Goal: Obtain resource: Obtain resource

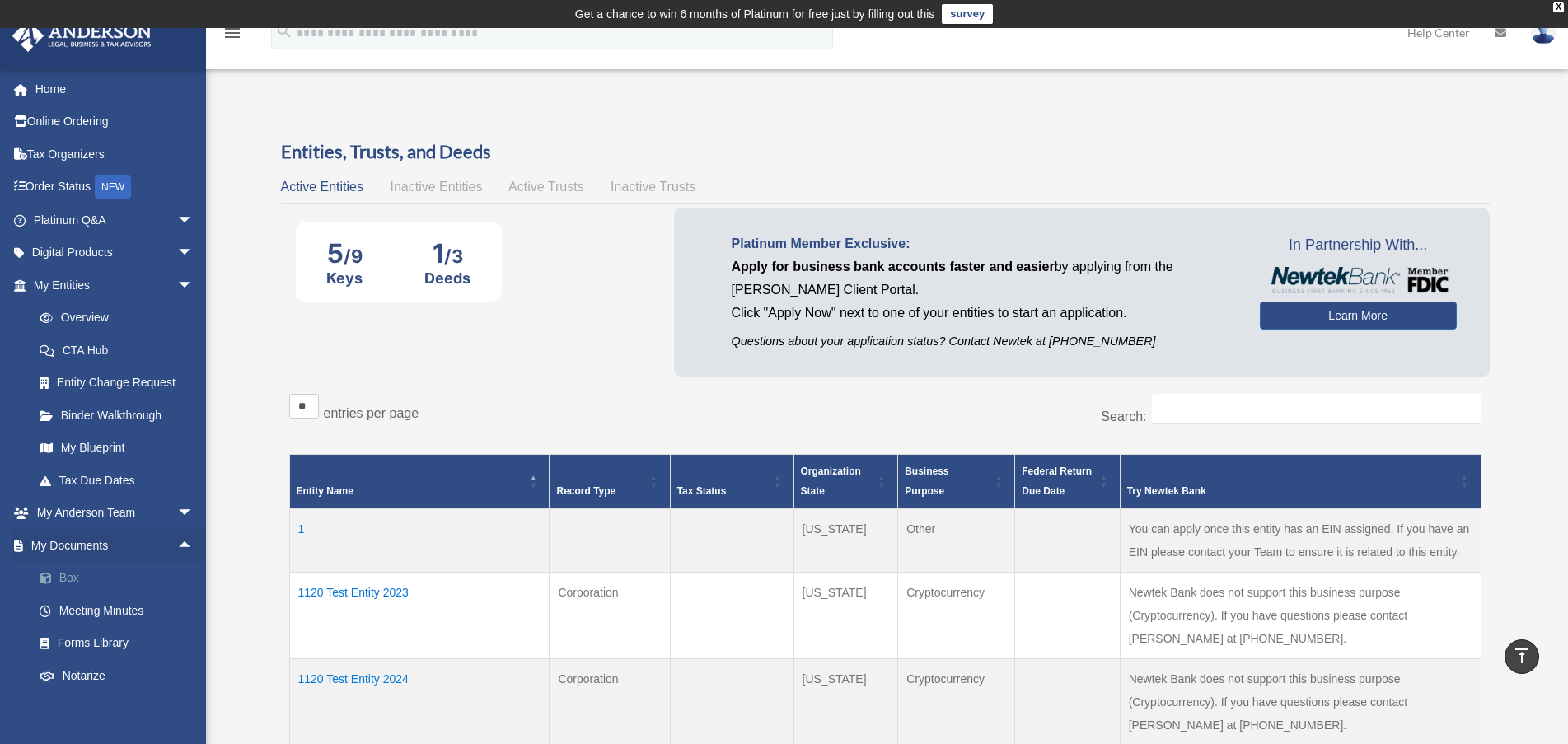
scroll to position [577, 0]
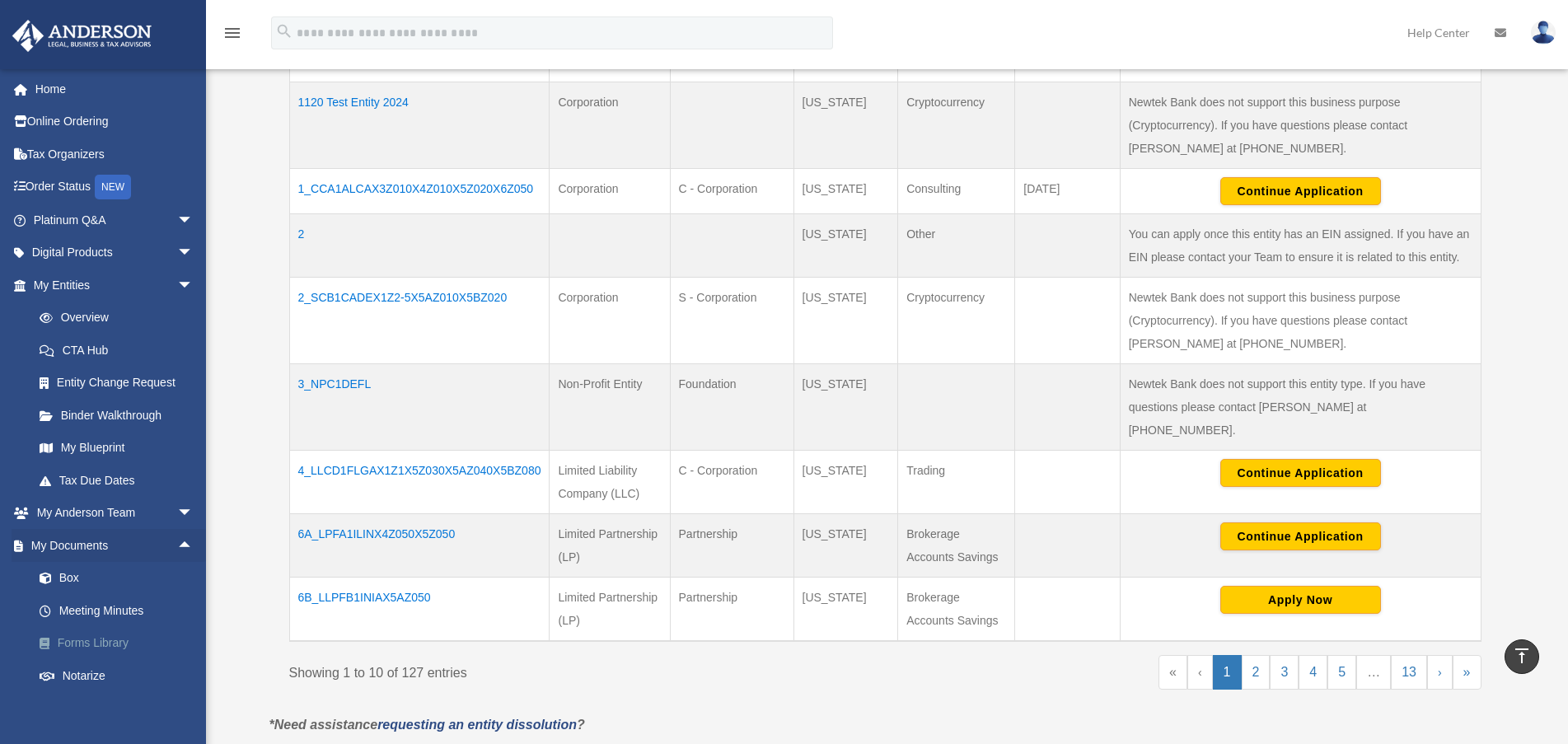
click at [104, 642] on link "Forms Library" at bounding box center [121, 644] width 196 height 33
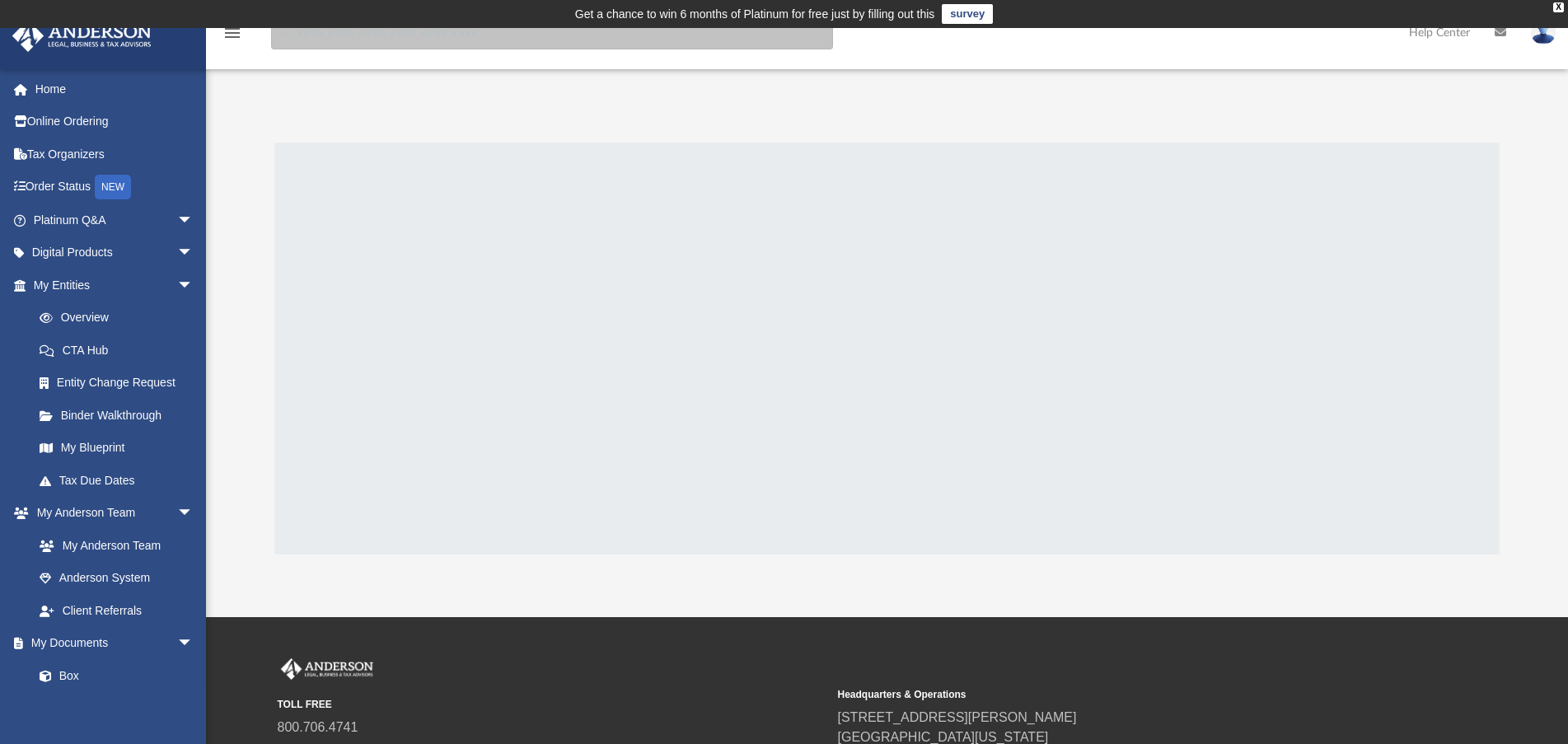
click at [497, 40] on input "search" at bounding box center [551, 33] width 562 height 33
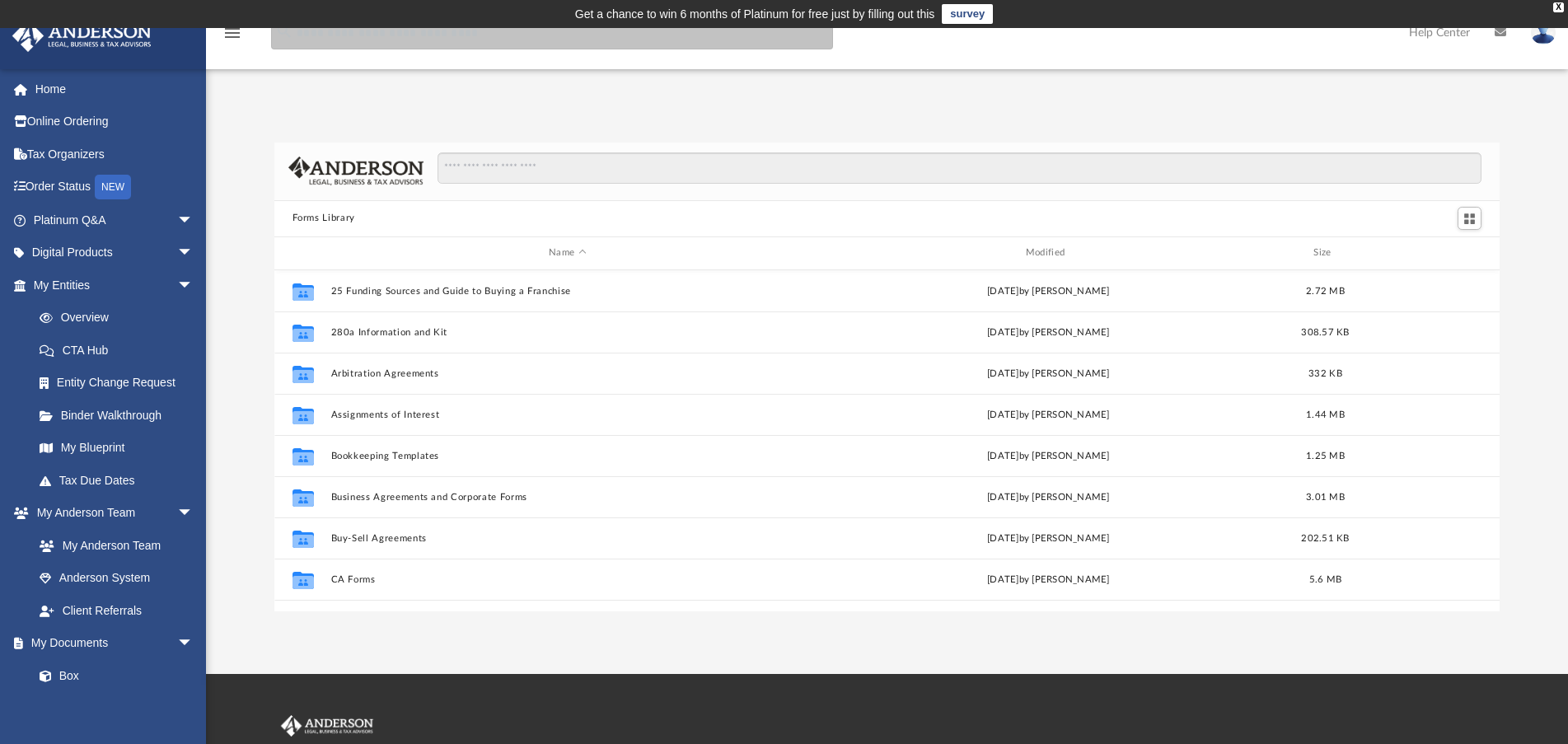
scroll to position [363, 1213]
type input "**********"
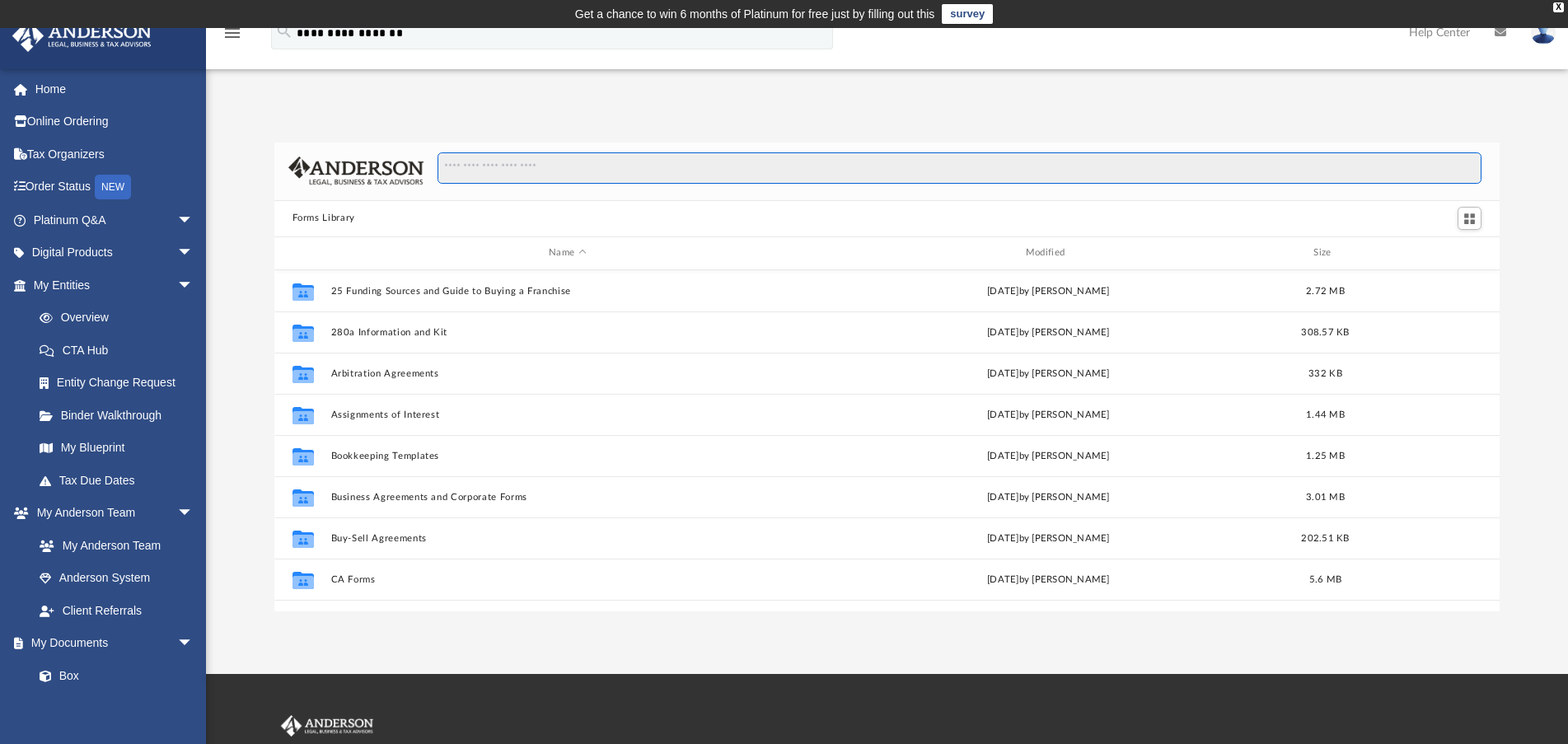
click at [529, 165] on input "Search files and folders" at bounding box center [960, 168] width 1044 height 31
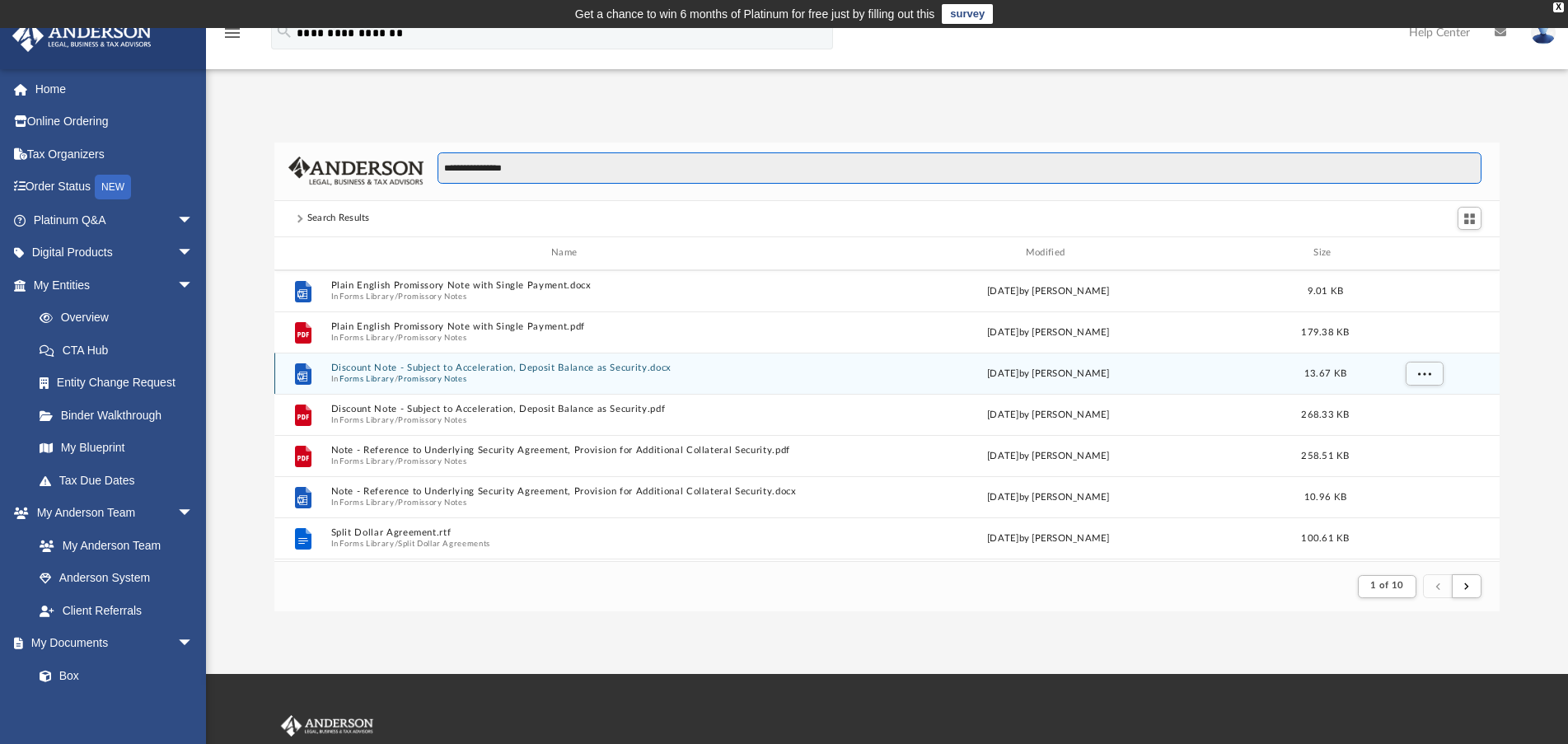
scroll to position [0, 0]
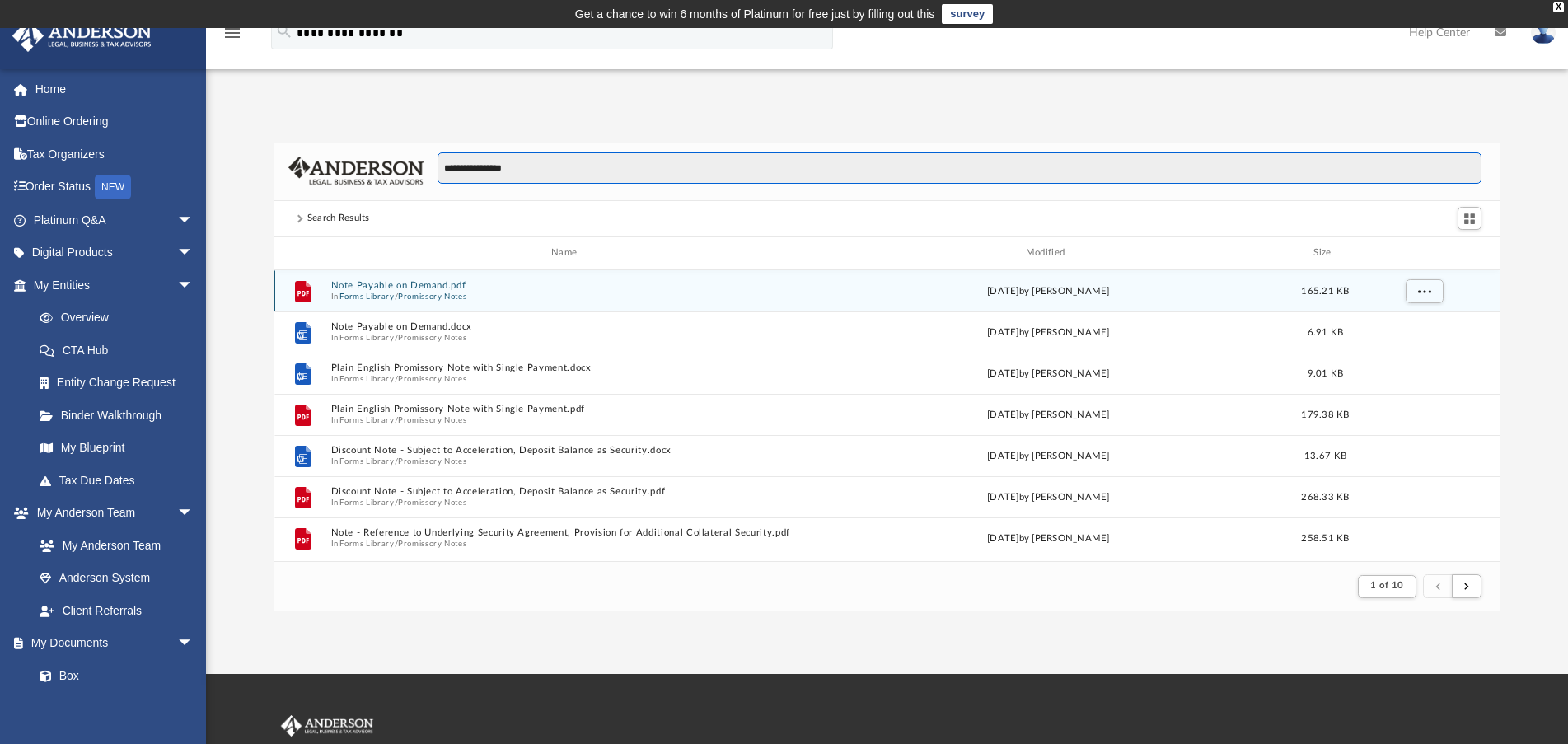
type input "**********"
click at [421, 293] on button "Promissory Notes" at bounding box center [432, 296] width 68 height 11
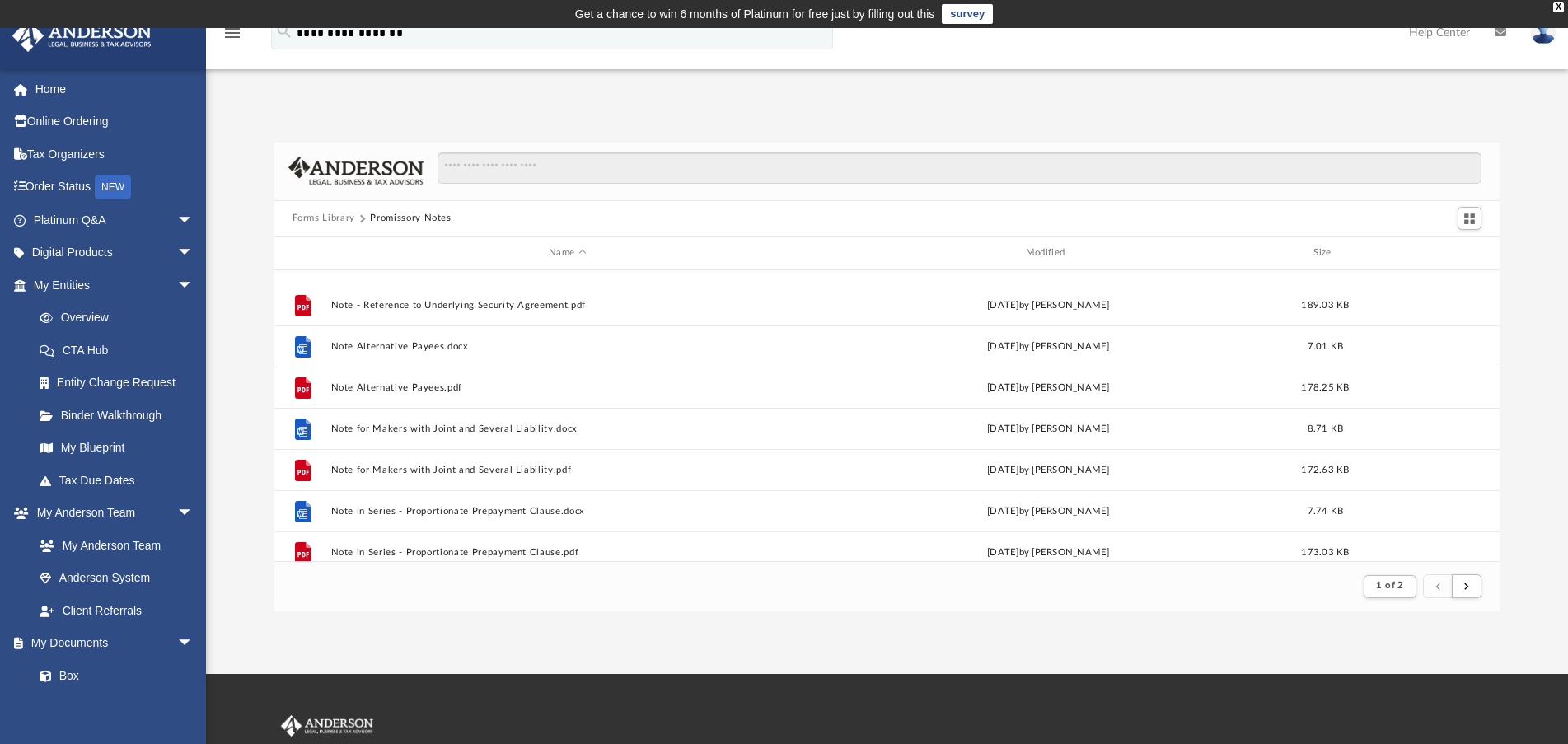
scroll to position [1770, 0]
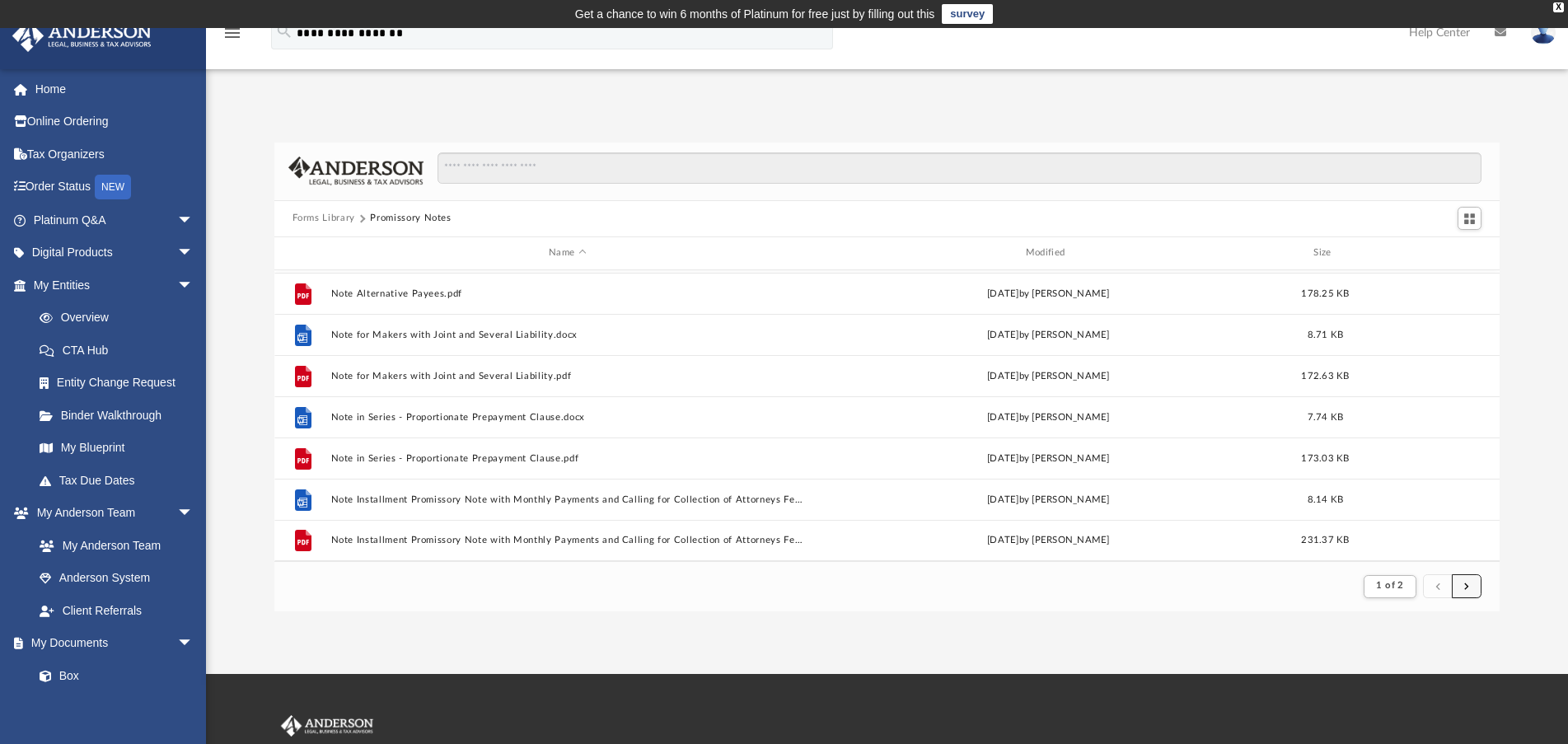
click at [1472, 591] on button "submit" at bounding box center [1467, 587] width 29 height 23
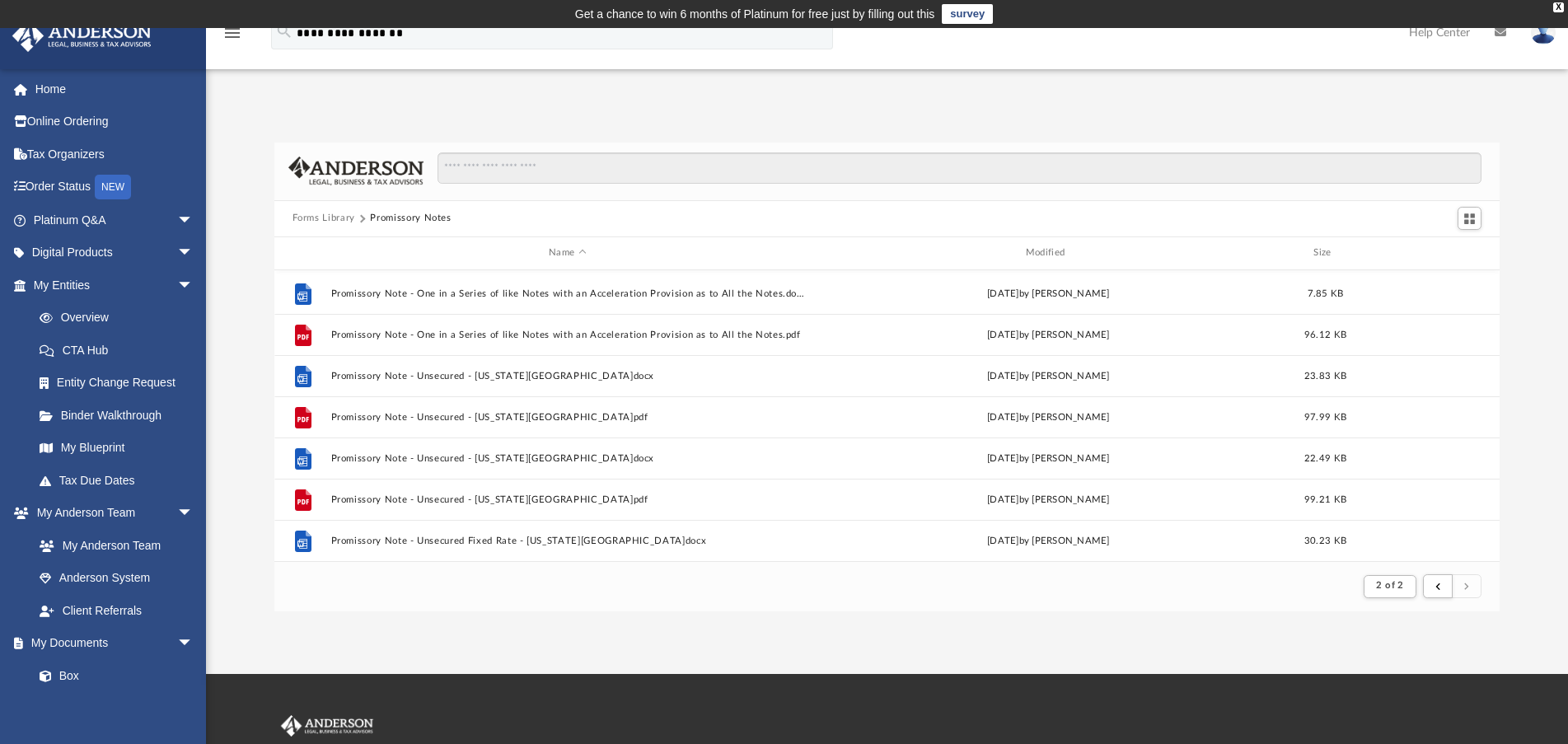
scroll to position [495, 0]
